Goal: Information Seeking & Learning: Learn about a topic

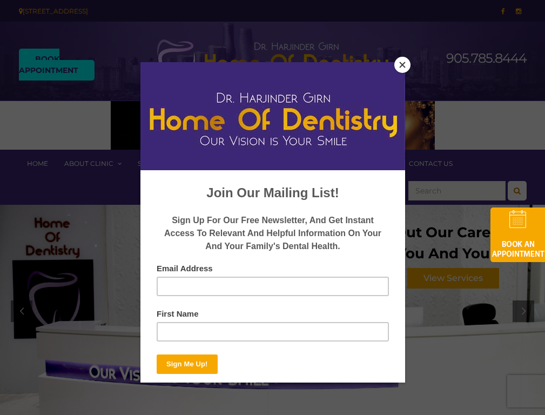
click at [402, 65] on button "Close" at bounding box center [402, 65] width 16 height 16
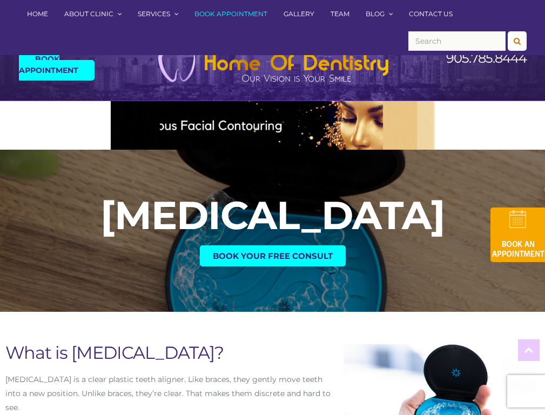
scroll to position [3096, 0]
